Goal: Information Seeking & Learning: Learn about a topic

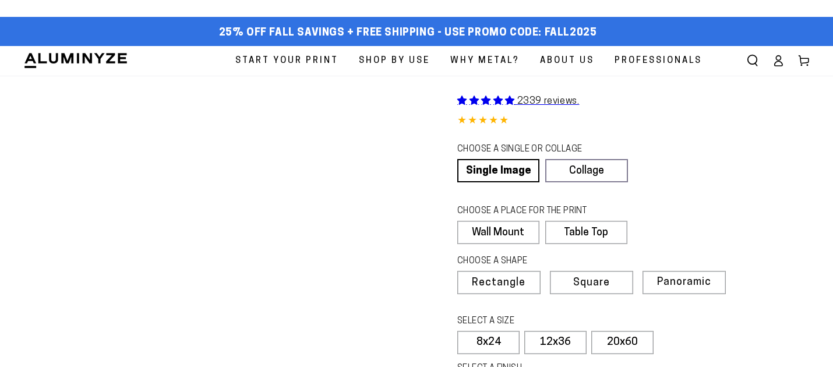
select select "**********"
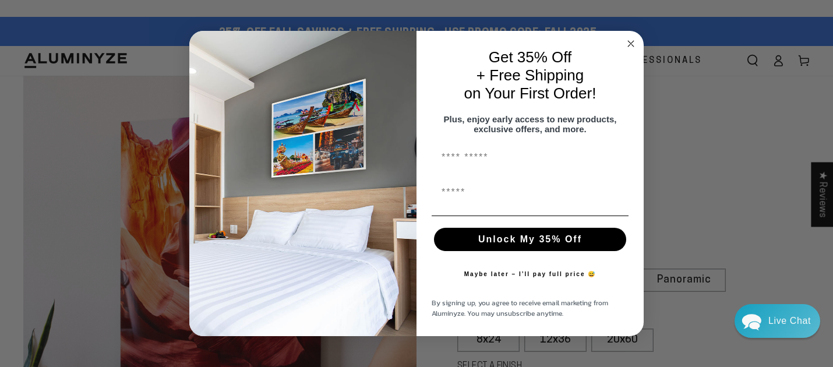
click at [628, 37] on circle "Close dialog" at bounding box center [631, 43] width 13 height 13
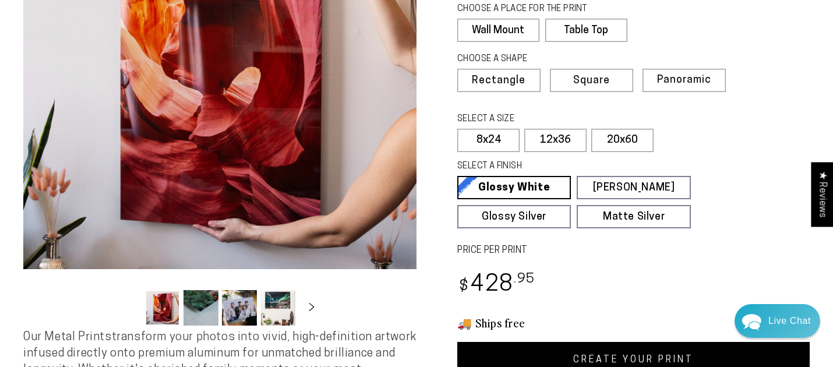
scroll to position [199, 0]
click at [550, 142] on label "12x36" at bounding box center [556, 140] width 62 height 23
click at [486, 146] on label "8x24" at bounding box center [488, 140] width 62 height 23
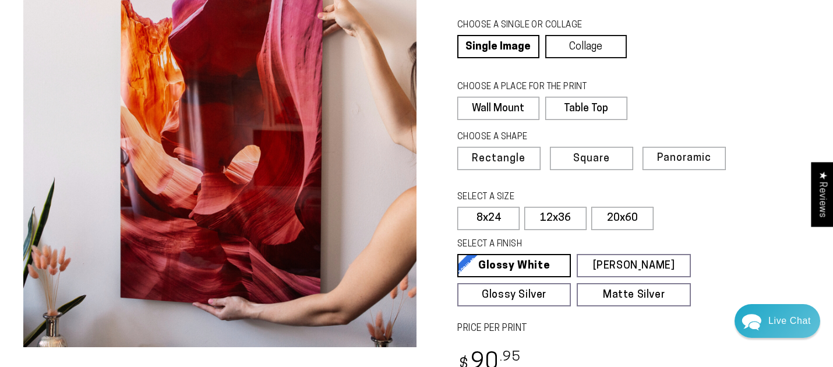
click at [576, 47] on link "Collage" at bounding box center [586, 46] width 82 height 23
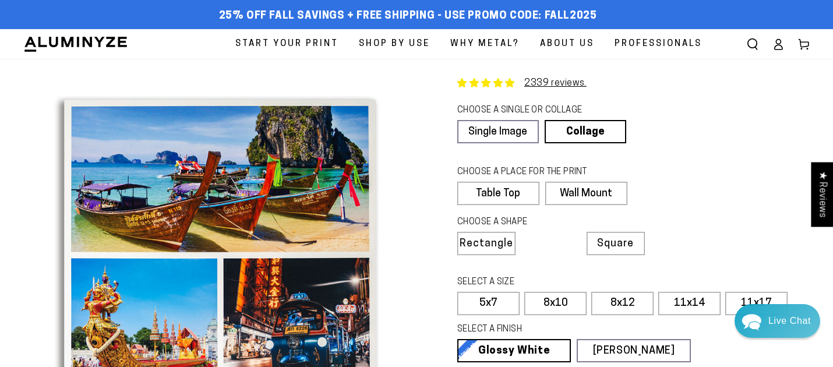
click at [483, 42] on span "Why Metal?" at bounding box center [484, 44] width 69 height 16
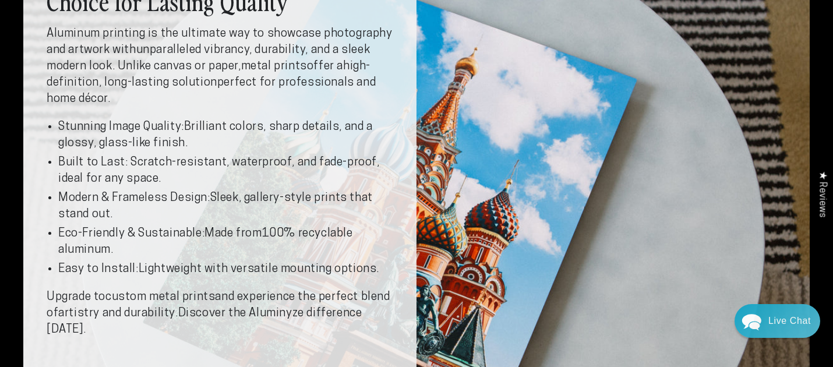
scroll to position [129, 0]
